Goal: Navigation & Orientation: Find specific page/section

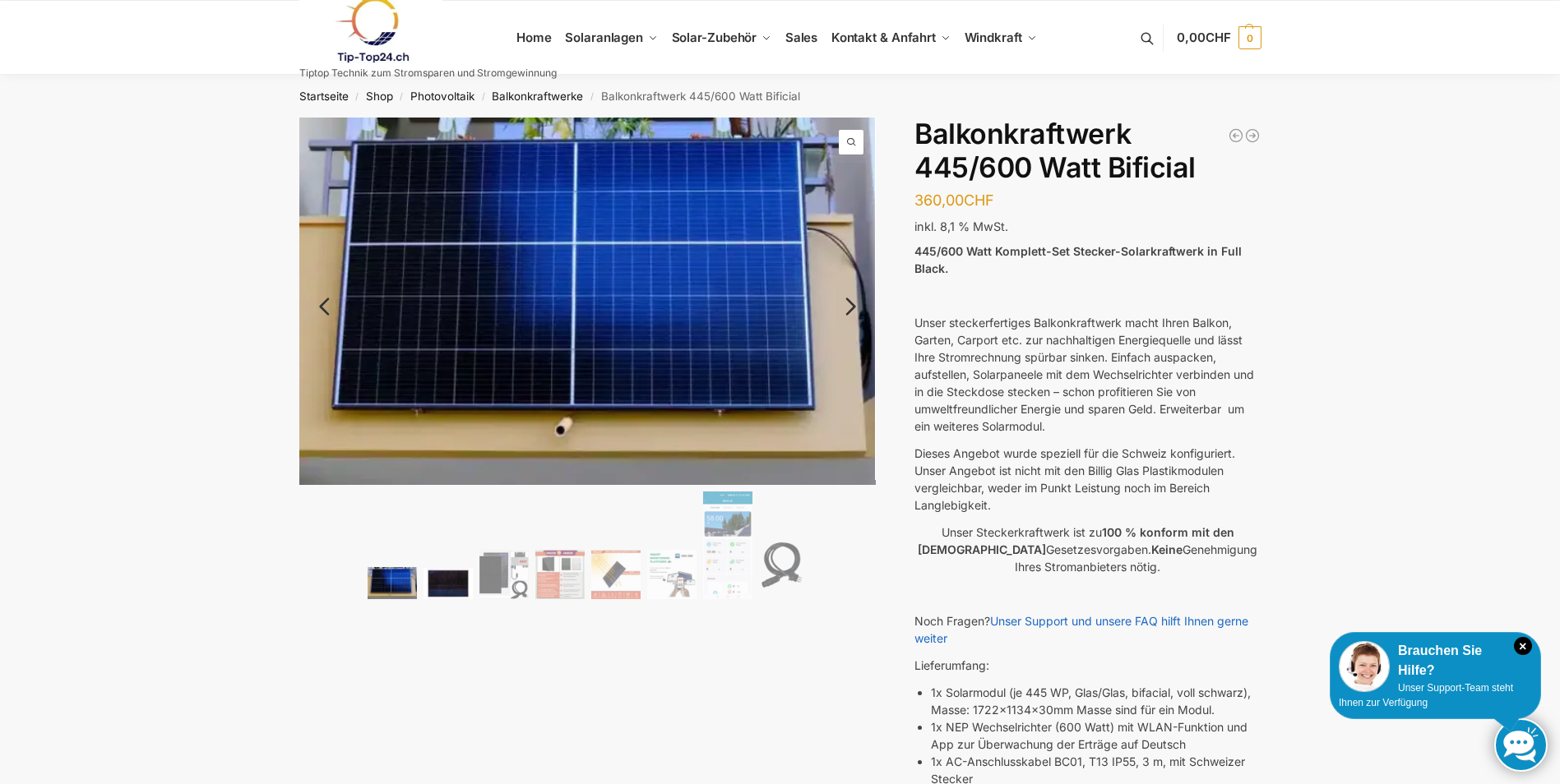
click at [456, 575] on img at bounding box center [448, 583] width 49 height 31
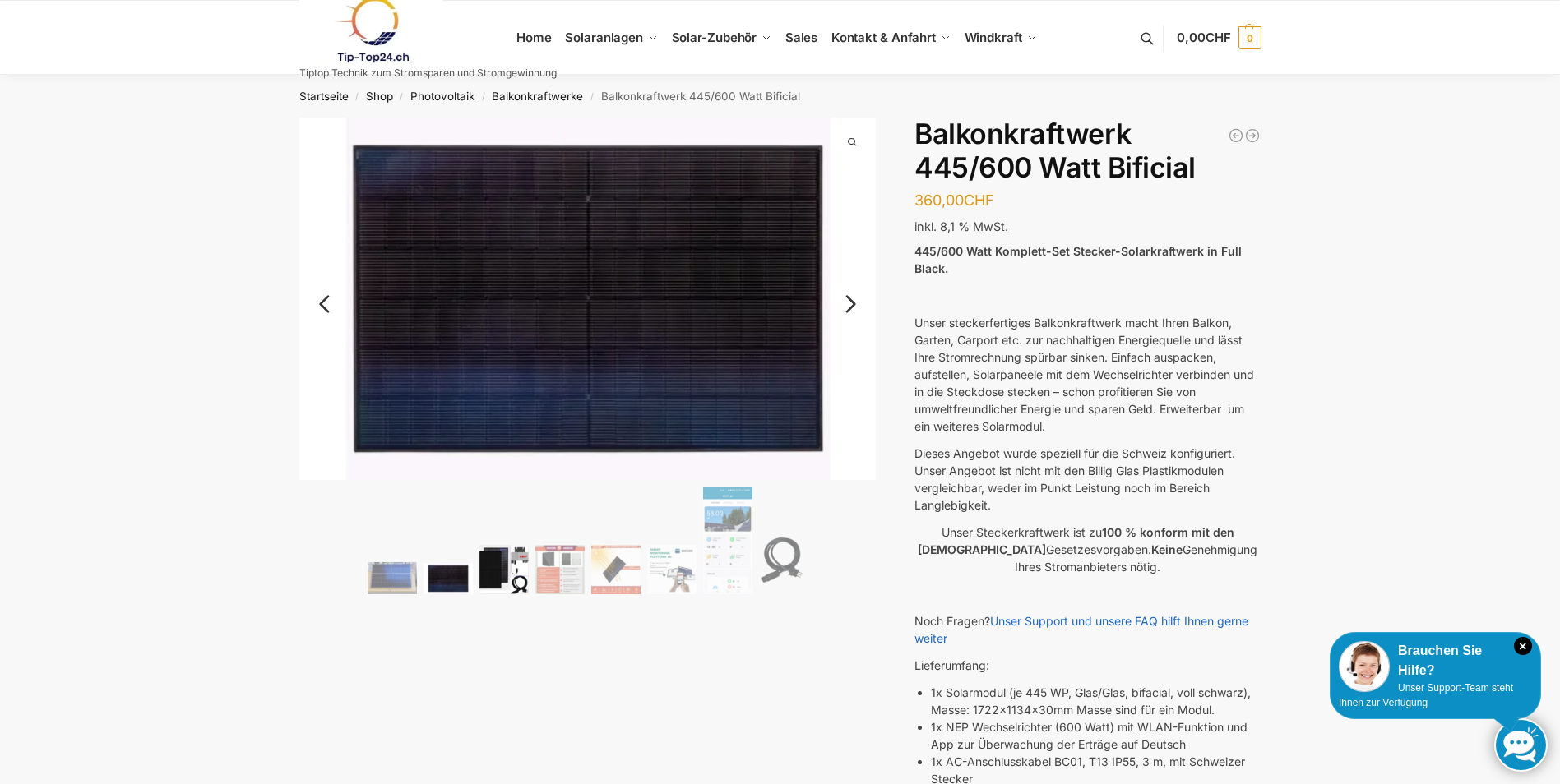
click at [517, 576] on img at bounding box center [503, 569] width 49 height 49
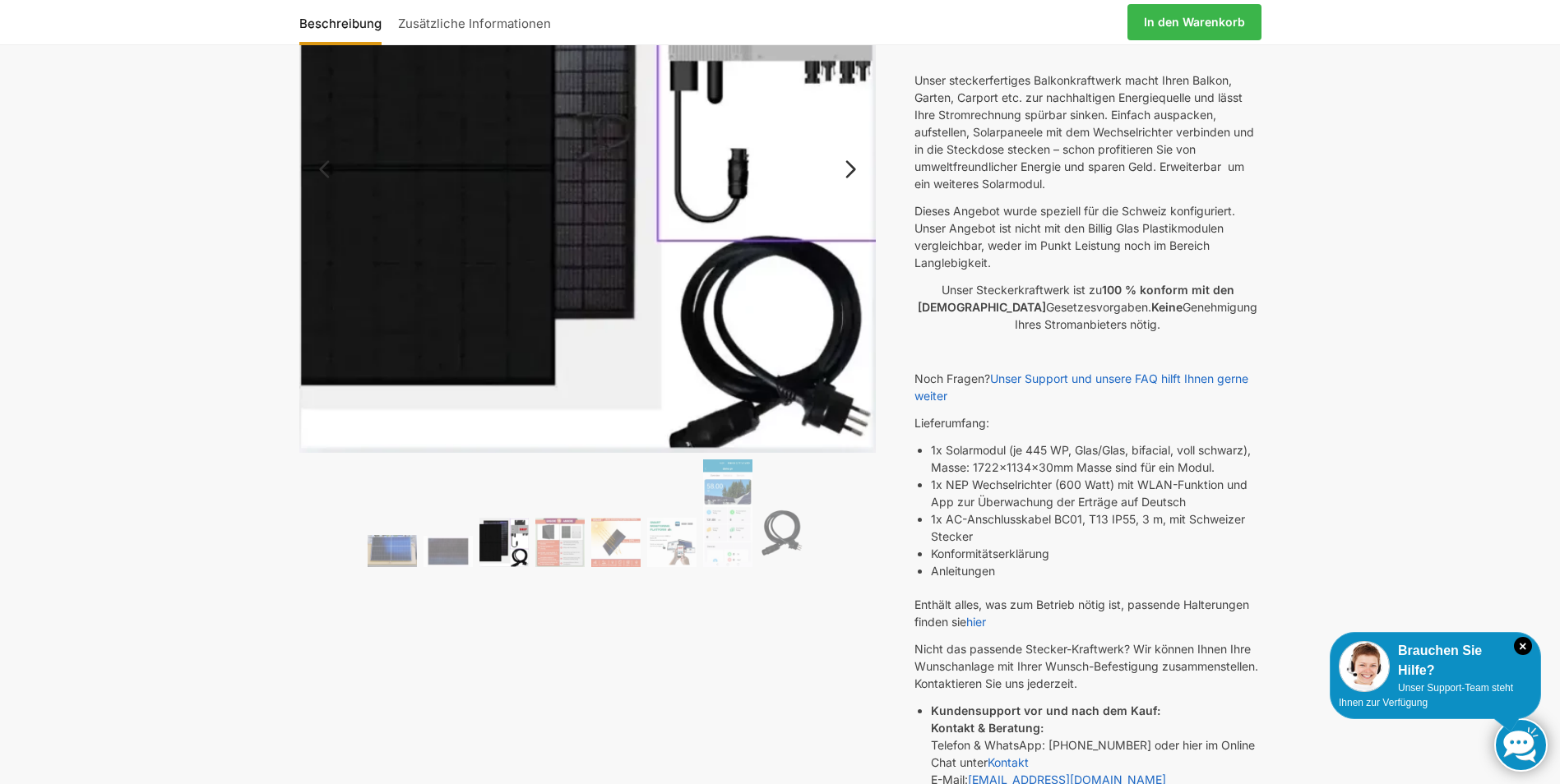
scroll to position [246, 0]
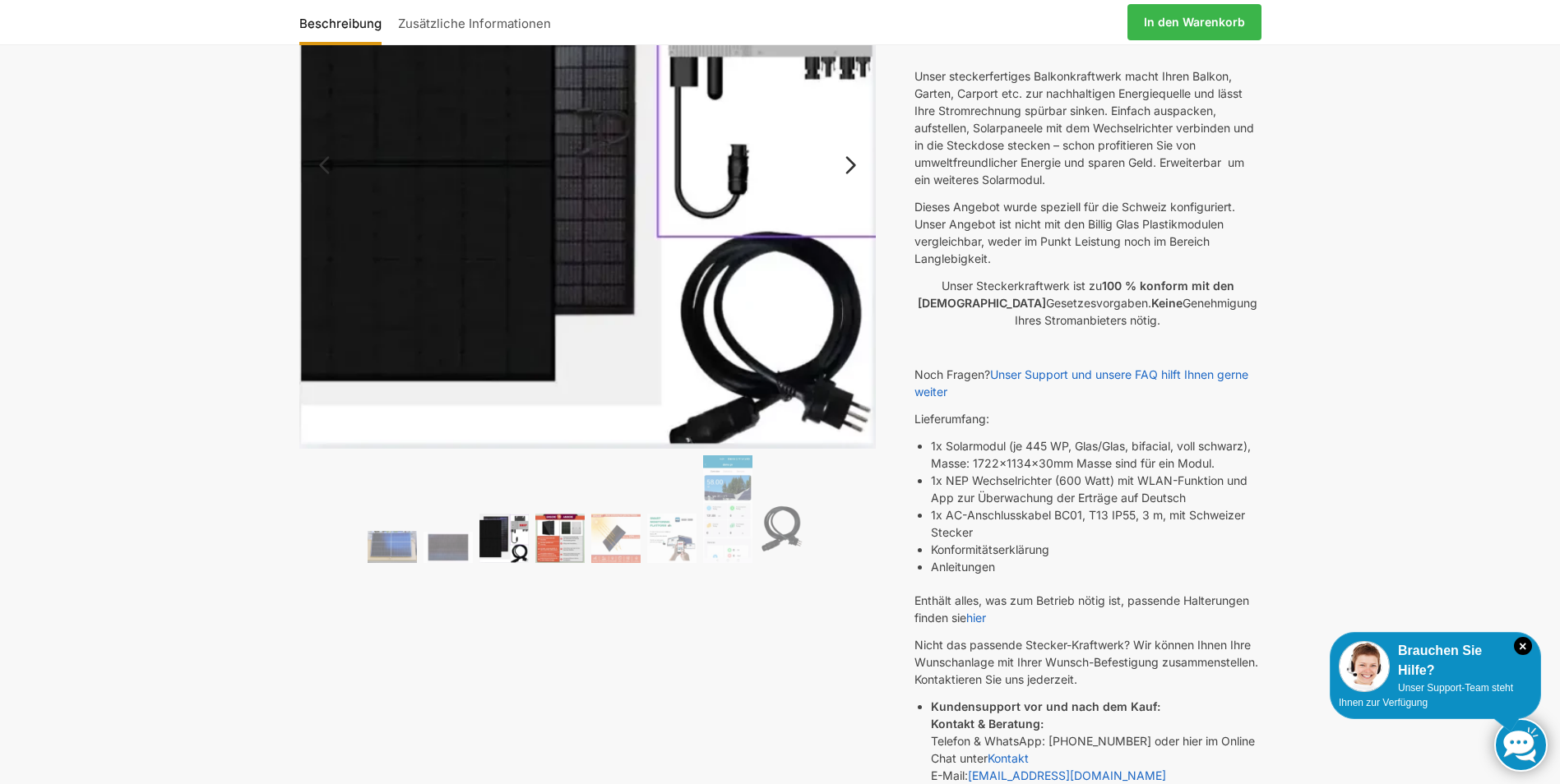
click at [561, 540] on img at bounding box center [560, 538] width 49 height 49
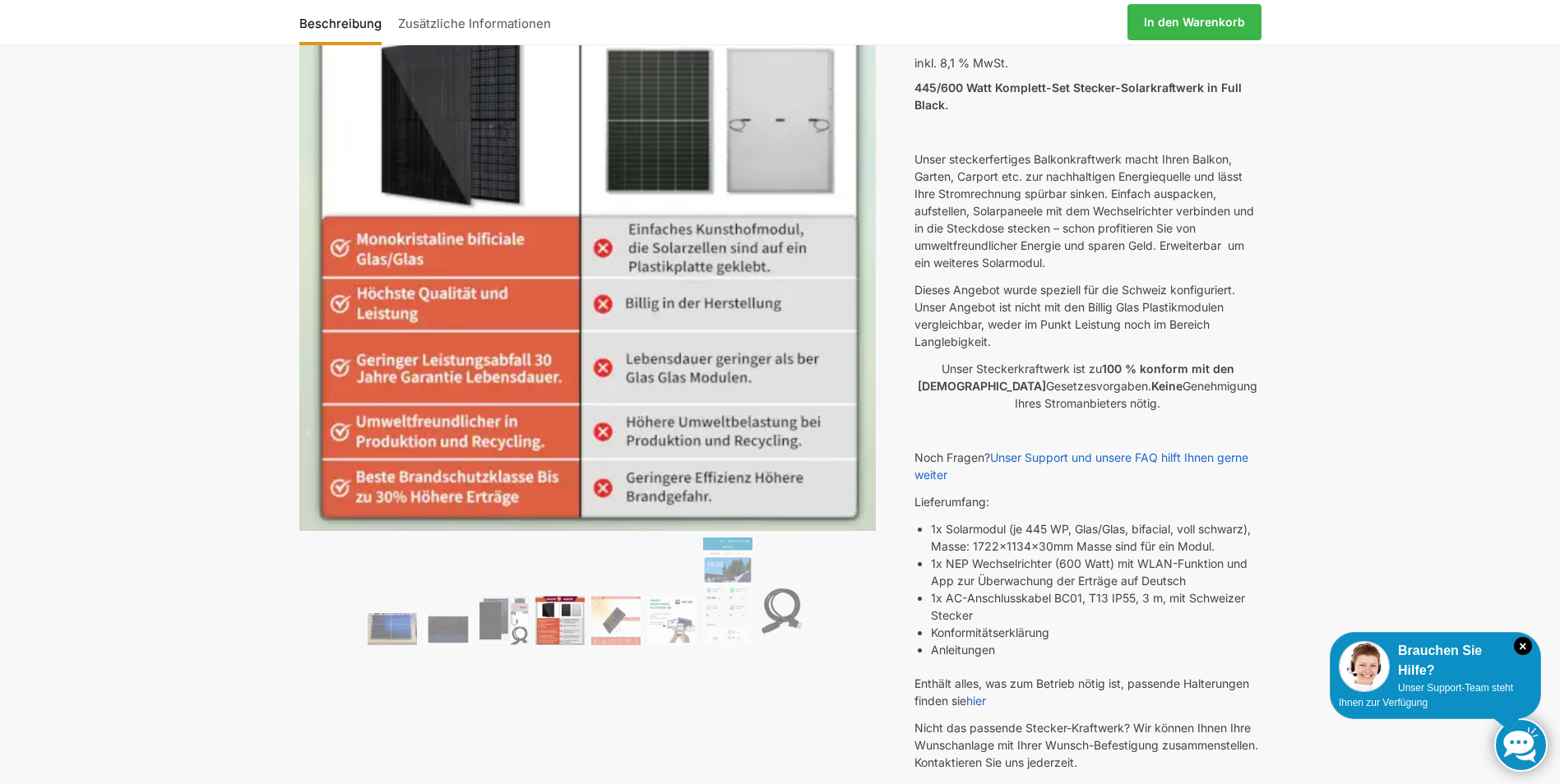
scroll to position [165, 0]
click at [393, 628] on img at bounding box center [391, 627] width 49 height 31
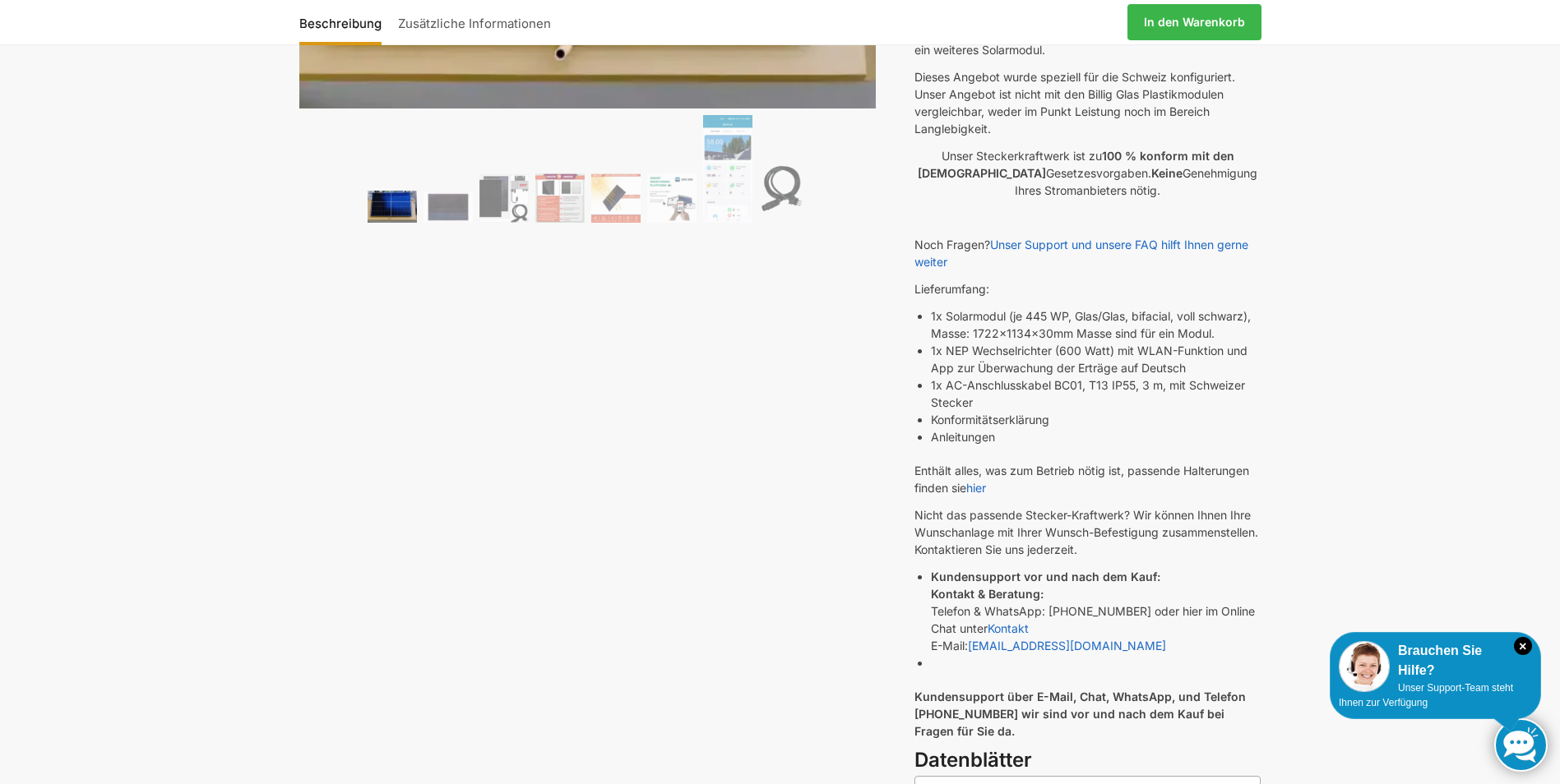
scroll to position [411, 0]
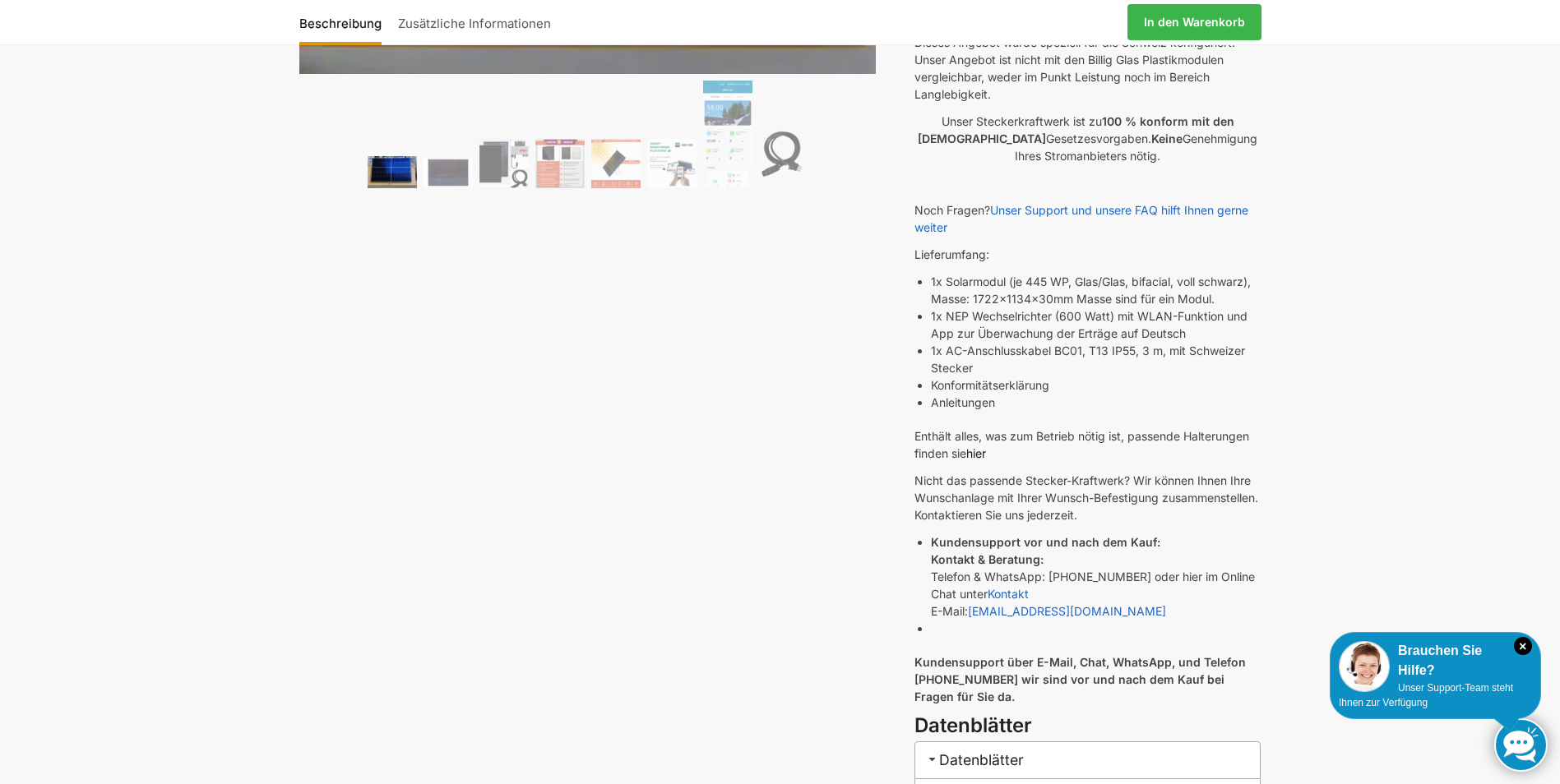
click at [981, 454] on link "hier" at bounding box center [976, 454] width 20 height 14
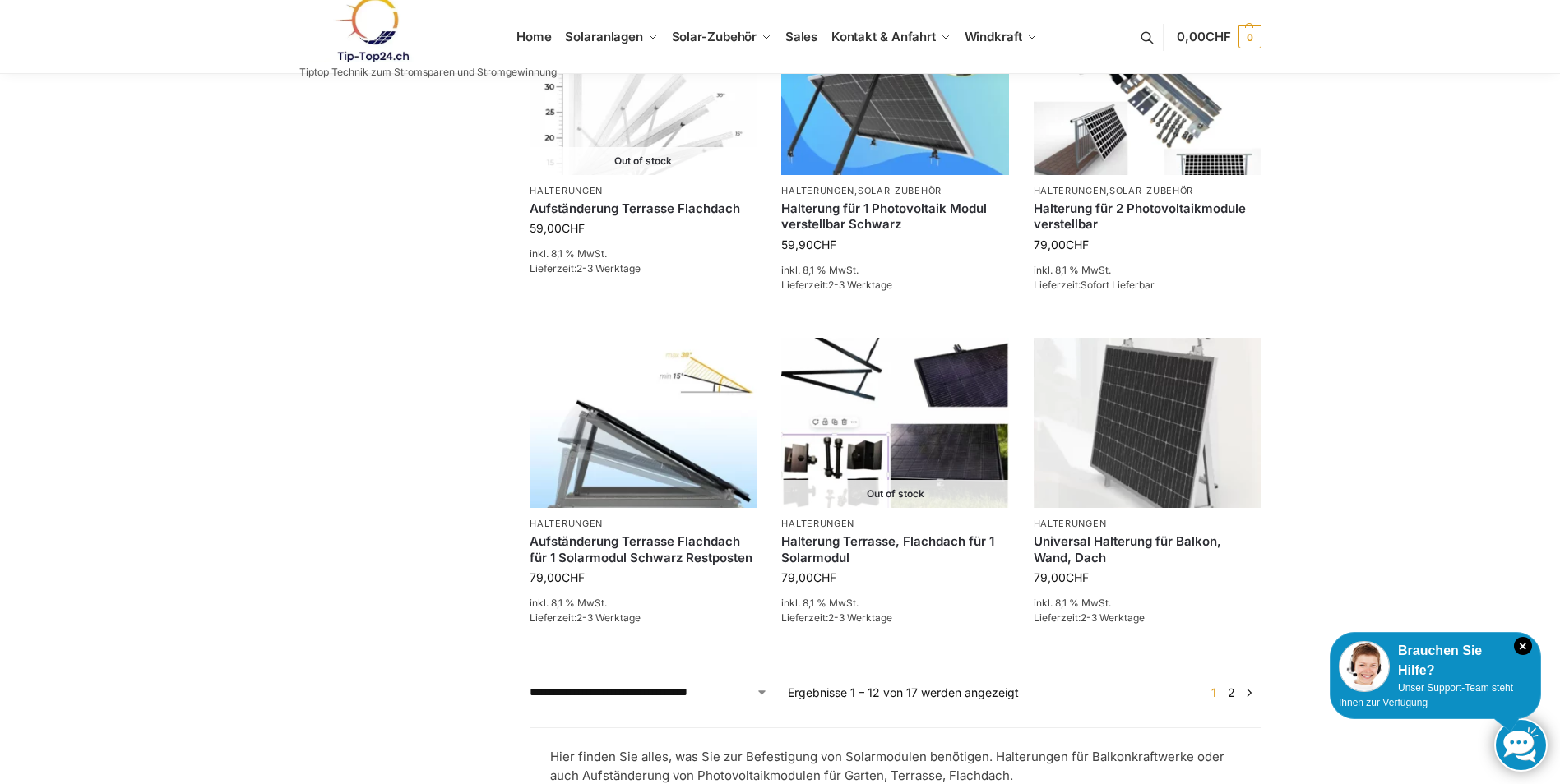
scroll to position [1232, 0]
